Goal: Transaction & Acquisition: Download file/media

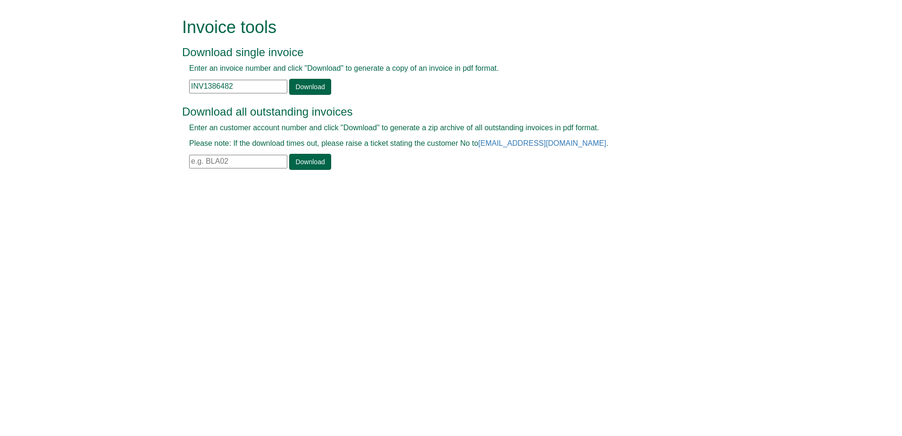
drag, startPoint x: 238, startPoint y: 89, endPoint x: 156, endPoint y: 89, distance: 82.1
click at [156, 89] on form "Invoice tools Download single invoice Enter an invoice number and click "Downlo…" at bounding box center [451, 95] width 902 height 190
paste input "98734"
click at [315, 90] on link "Download" at bounding box center [310, 87] width 42 height 16
drag, startPoint x: 245, startPoint y: 83, endPoint x: 120, endPoint y: 86, distance: 125.5
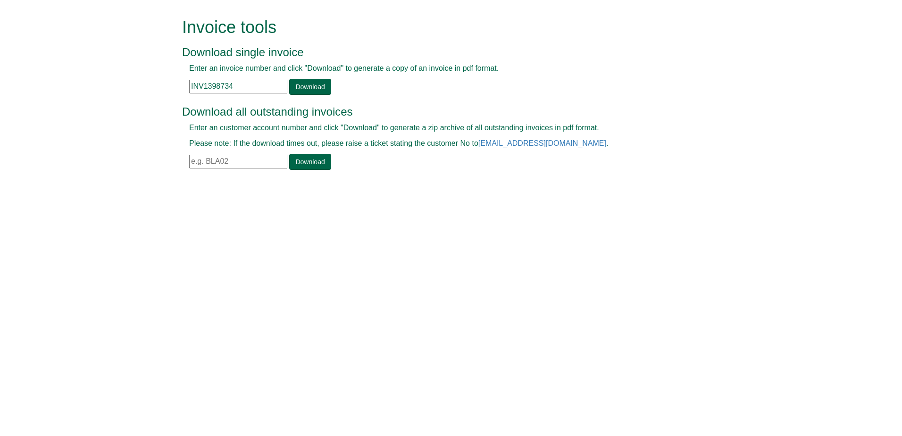
click at [120, 86] on form "Invoice tools Download single invoice Enter an invoice number and click "Downlo…" at bounding box center [451, 95] width 902 height 190
paste input "31083"
click at [319, 95] on div "Please enter invoice no" at bounding box center [440, 95] width 516 height 0
click at [318, 84] on link "Download" at bounding box center [310, 87] width 42 height 16
drag, startPoint x: 245, startPoint y: 84, endPoint x: 154, endPoint y: 87, distance: 90.6
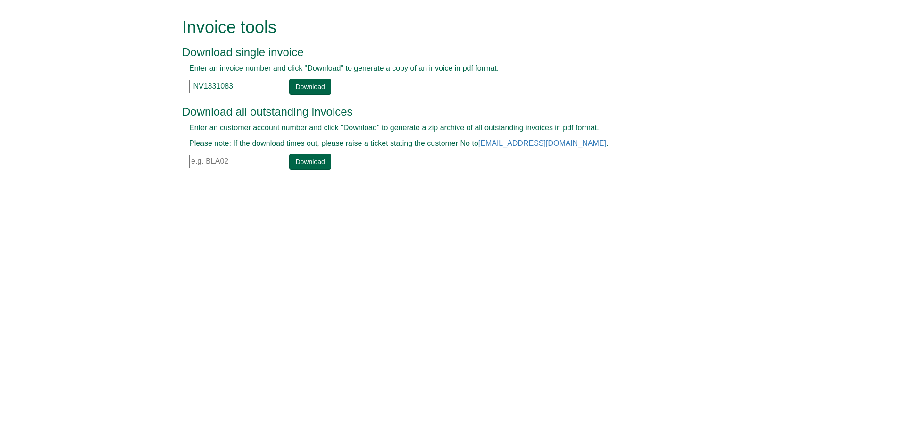
click at [154, 87] on form "Invoice tools Download single invoice Enter an invoice number and click "Downlo…" at bounding box center [451, 95] width 902 height 190
paste input "97281"
type input "INV1397281"
click at [307, 85] on link "Download" at bounding box center [310, 87] width 42 height 16
